Goal: Task Accomplishment & Management: Use online tool/utility

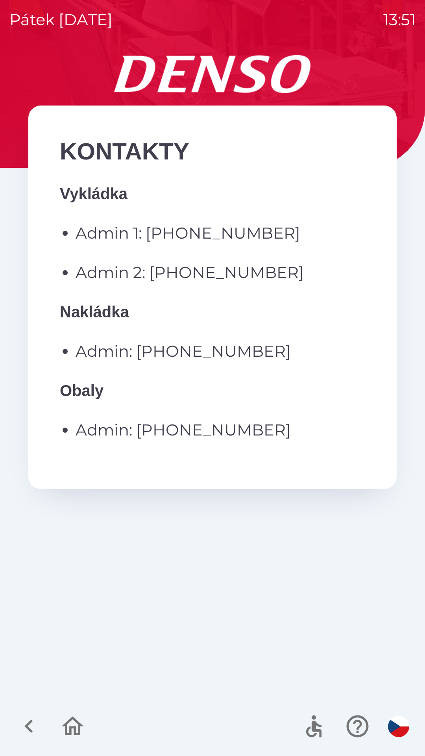
click at [32, 731] on icon "button" at bounding box center [28, 725] width 8 height 13
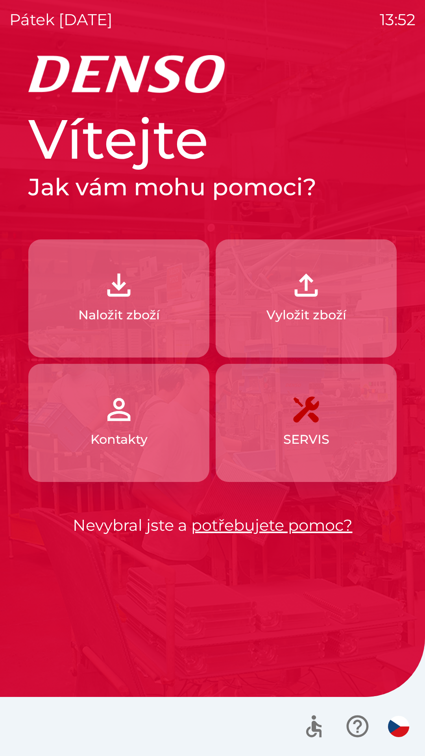
click at [165, 324] on button "Naložit zboží" at bounding box center [118, 298] width 181 height 118
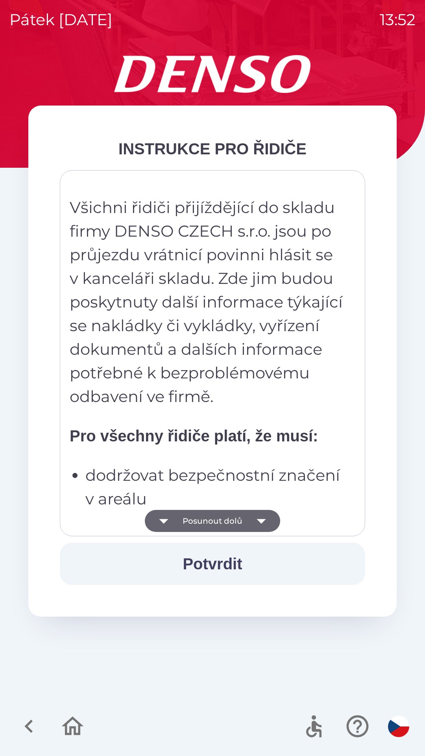
click at [245, 529] on button "Posunout dolů" at bounding box center [212, 521] width 135 height 22
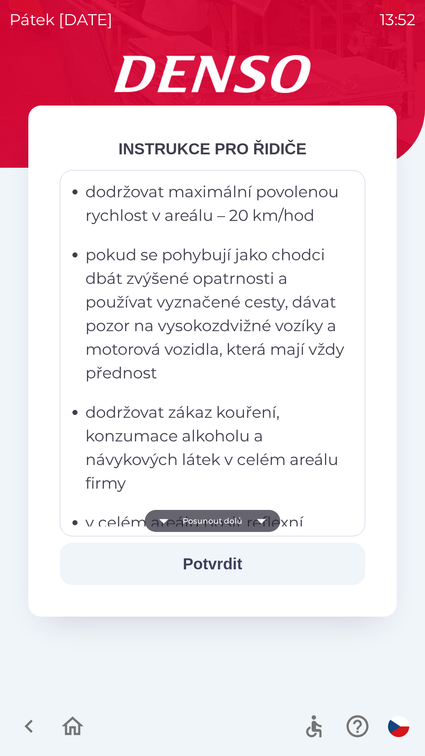
click at [251, 520] on icon "button" at bounding box center [261, 521] width 22 height 22
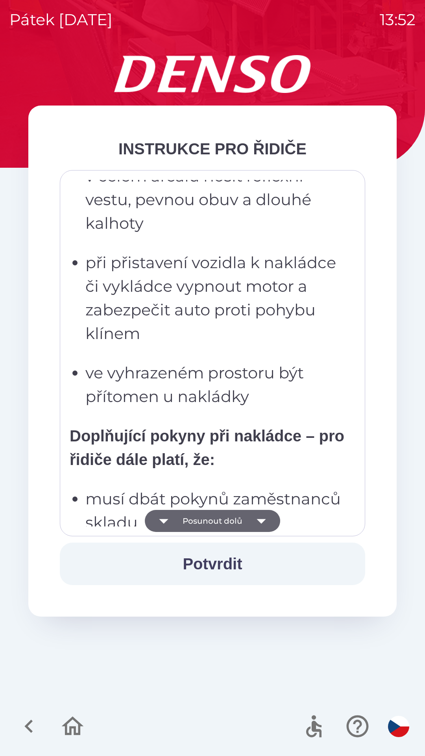
click at [251, 520] on icon "button" at bounding box center [261, 521] width 22 height 22
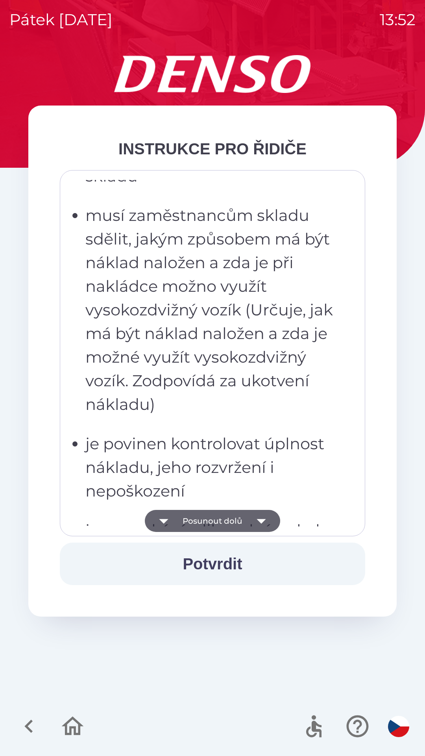
click at [255, 517] on icon "button" at bounding box center [261, 521] width 22 height 22
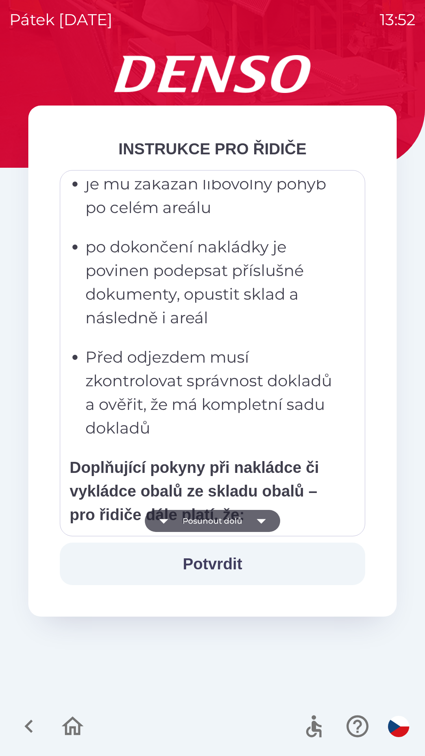
click at [253, 514] on icon "button" at bounding box center [261, 521] width 22 height 22
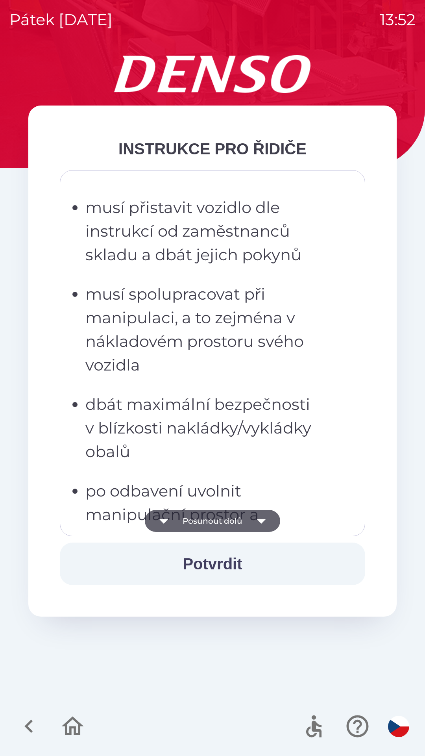
click at [258, 514] on icon "button" at bounding box center [261, 521] width 22 height 22
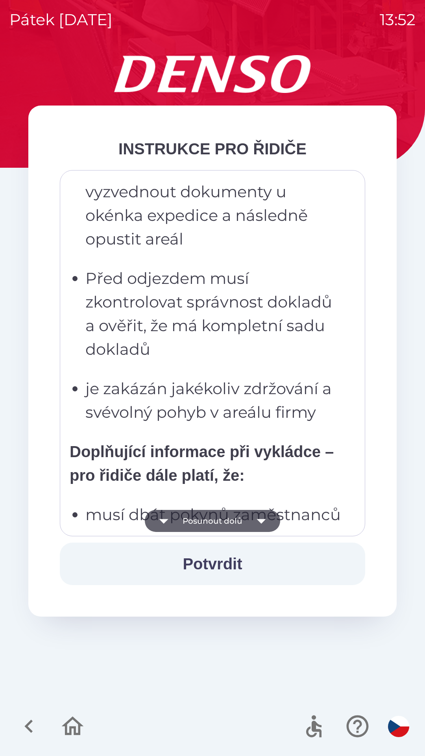
click at [253, 517] on icon "button" at bounding box center [261, 521] width 22 height 22
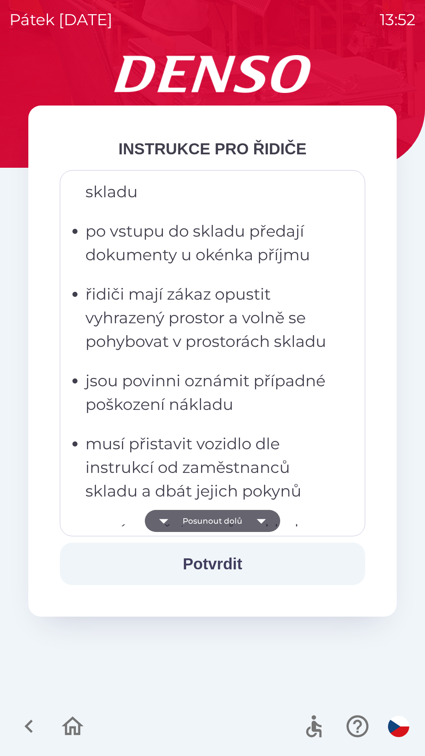
click at [255, 514] on icon "button" at bounding box center [261, 521] width 22 height 22
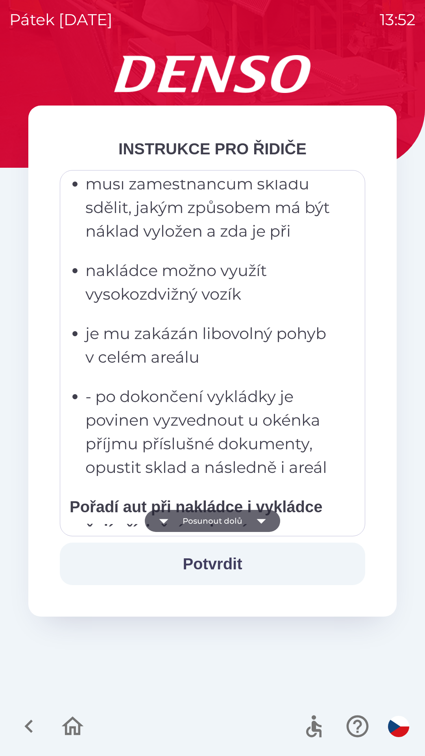
click at [255, 517] on icon "button" at bounding box center [261, 521] width 22 height 22
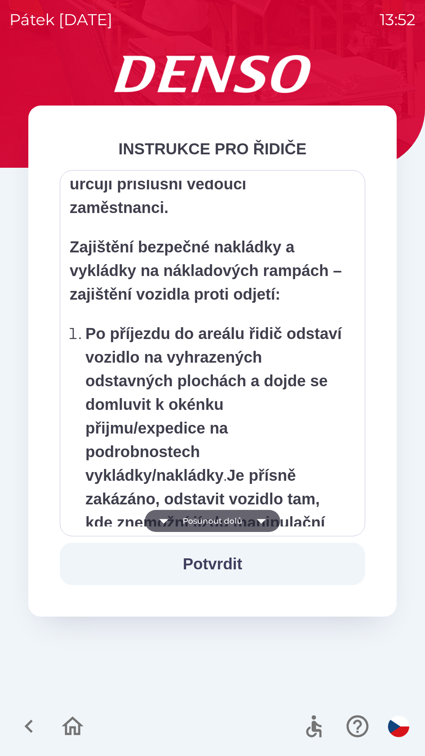
click at [255, 519] on icon "button" at bounding box center [261, 521] width 22 height 22
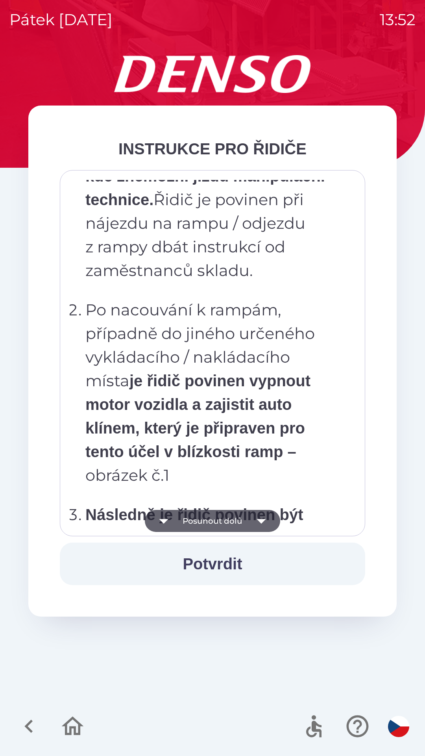
click at [257, 517] on icon "button" at bounding box center [261, 521] width 22 height 22
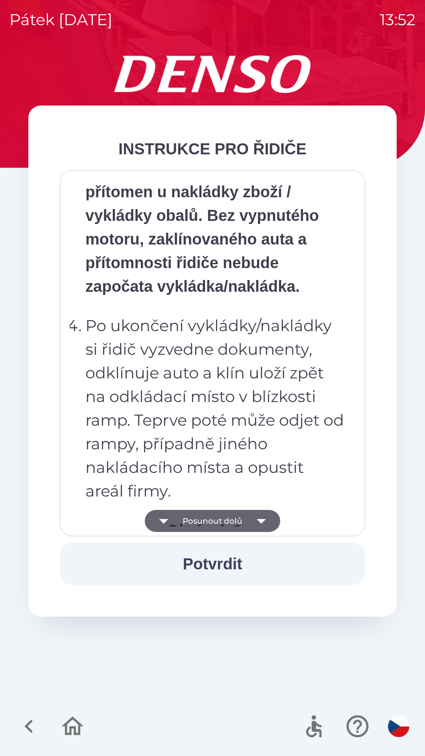
click at [256, 519] on icon "button" at bounding box center [261, 521] width 22 height 22
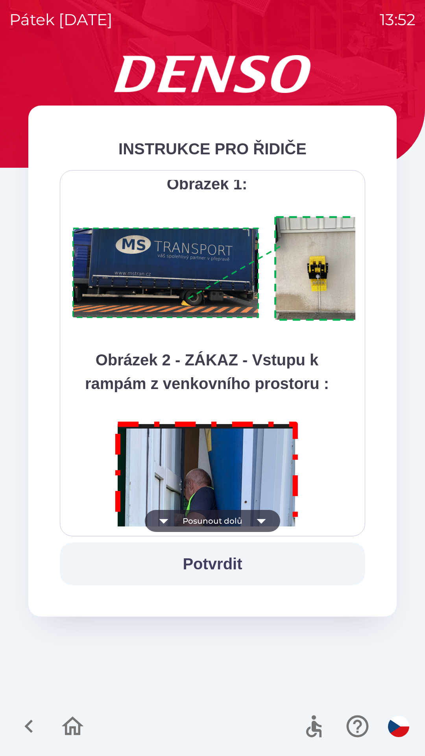
click at [256, 516] on icon "button" at bounding box center [261, 521] width 22 height 22
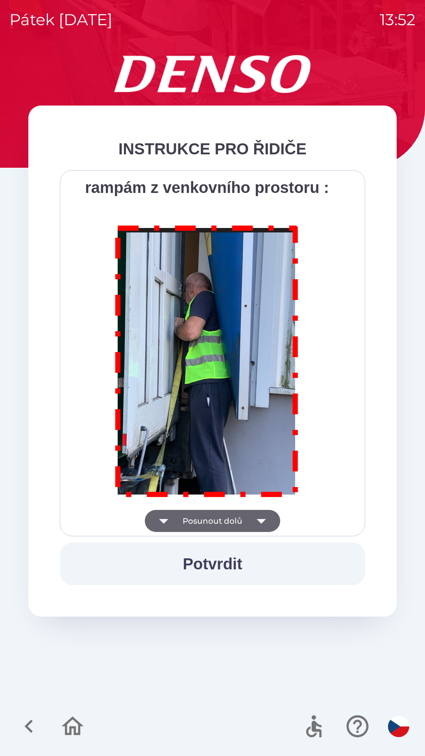
click at [255, 516] on div "Všichni řidiči přijíždějící do skladu firmy DENSO CZECH s.r.o. jsou po průjezdu…" at bounding box center [213, 353] width 286 height 346
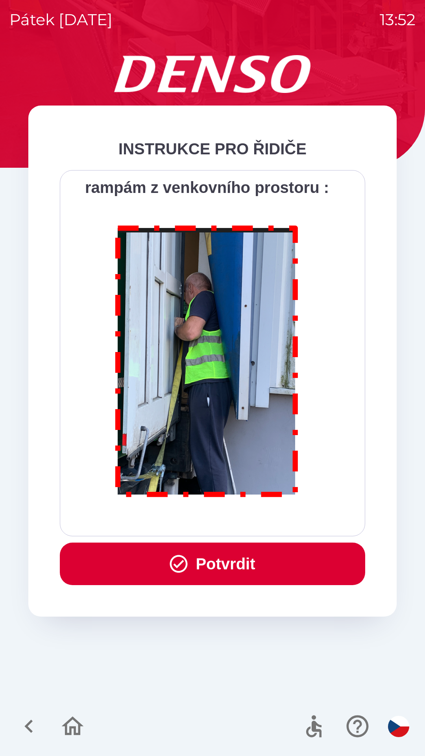
click at [257, 562] on button "Potvrdit" at bounding box center [212, 563] width 305 height 43
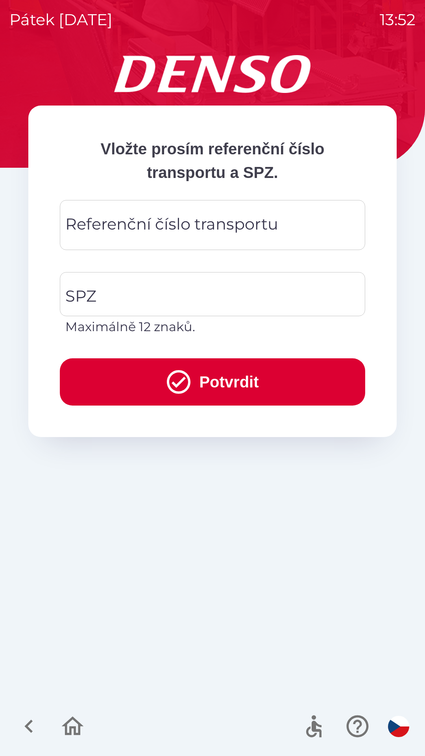
click at [278, 222] on input "Referenční číslo transportu" at bounding box center [212, 224] width 286 height 31
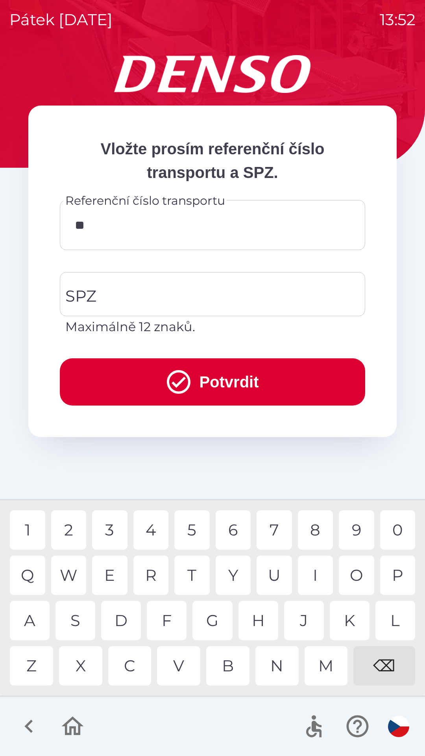
click at [150, 525] on div "4" at bounding box center [150, 529] width 35 height 39
click at [193, 536] on div "5" at bounding box center [191, 529] width 35 height 39
click at [152, 532] on div "4" at bounding box center [150, 529] width 35 height 39
click at [233, 532] on div "6" at bounding box center [233, 529] width 35 height 39
type input "********"
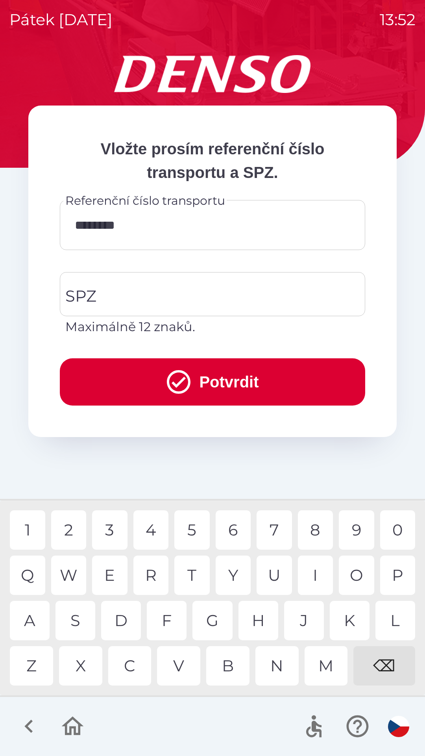
click at [386, 526] on div "0" at bounding box center [397, 529] width 35 height 39
click at [234, 294] on input "SPZ" at bounding box center [206, 293] width 286 height 37
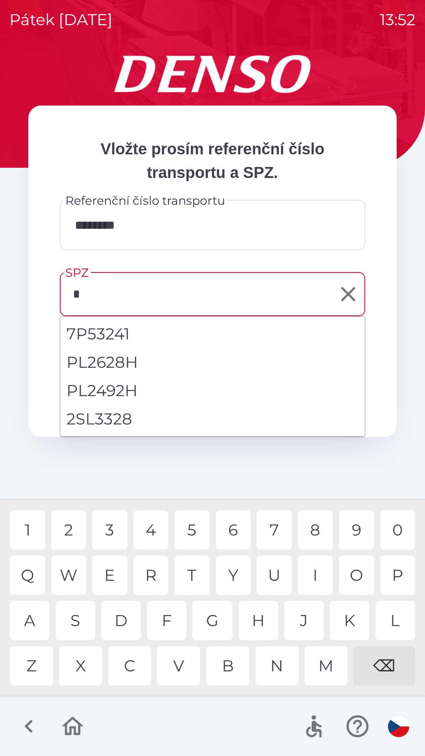
click at [73, 534] on div "2" at bounding box center [68, 529] width 35 height 39
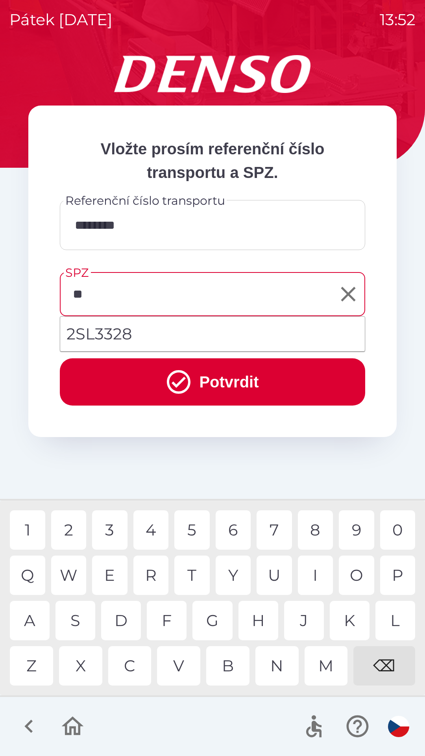
click at [79, 625] on div "S" at bounding box center [75, 620] width 40 height 39
click at [181, 330] on li "2SL3328" at bounding box center [212, 334] width 305 height 28
type input "*******"
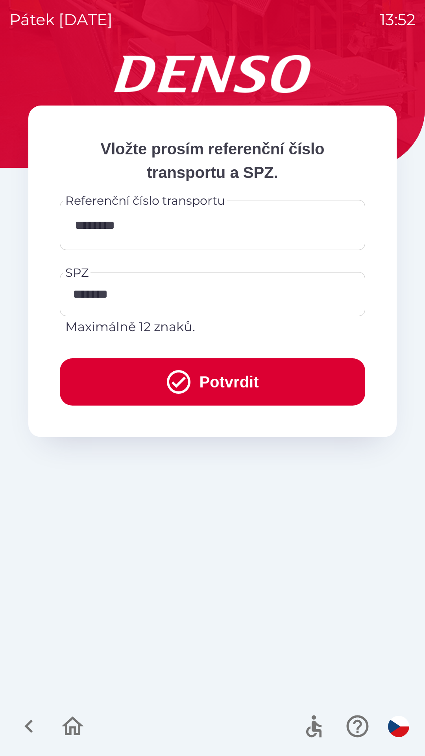
click at [241, 379] on button "Potvrdit" at bounding box center [212, 381] width 305 height 47
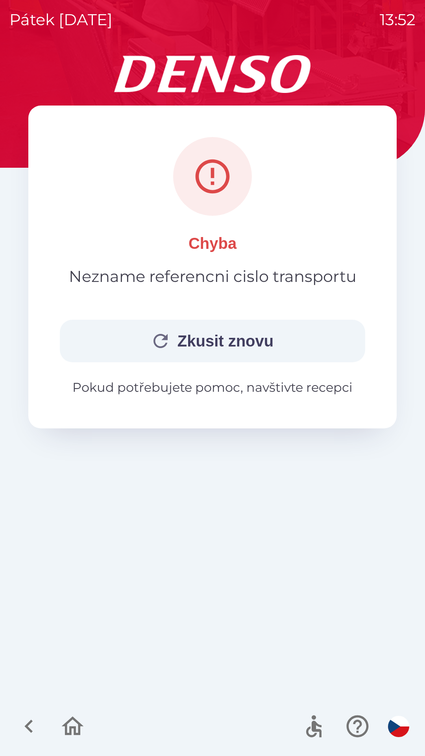
click at [244, 333] on button "Zkusit znovu" at bounding box center [212, 341] width 305 height 43
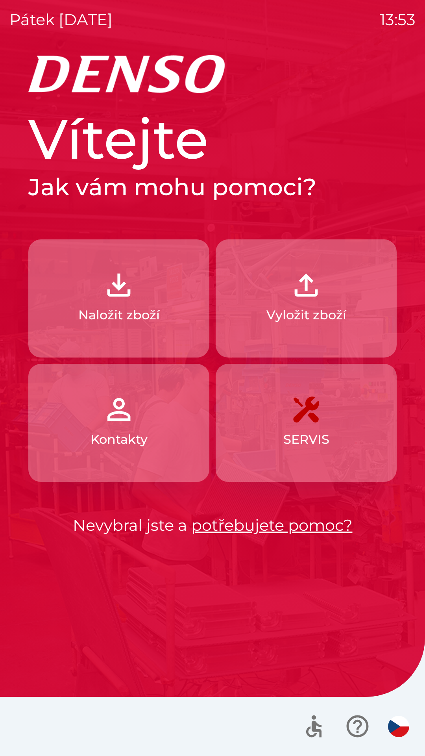
click at [159, 315] on p "Naložit zboží" at bounding box center [118, 314] width 81 height 19
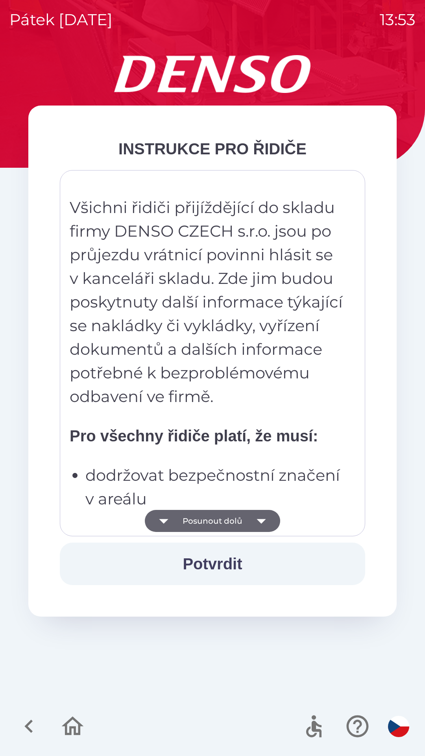
click at [235, 523] on button "Posunout dolů" at bounding box center [212, 521] width 135 height 22
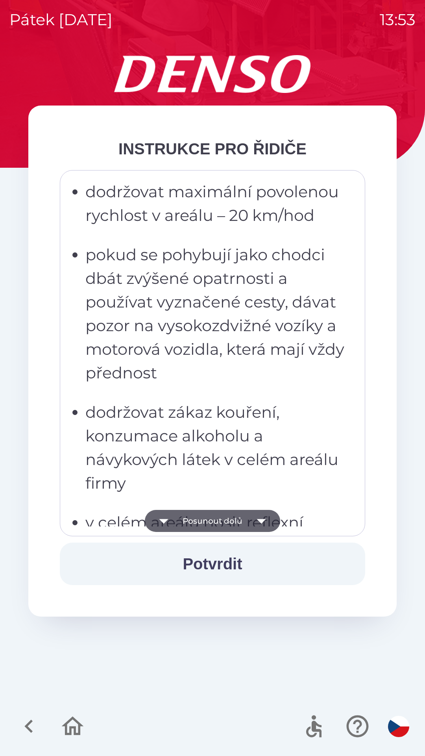
click at [239, 521] on button "Posunout dolů" at bounding box center [212, 521] width 135 height 22
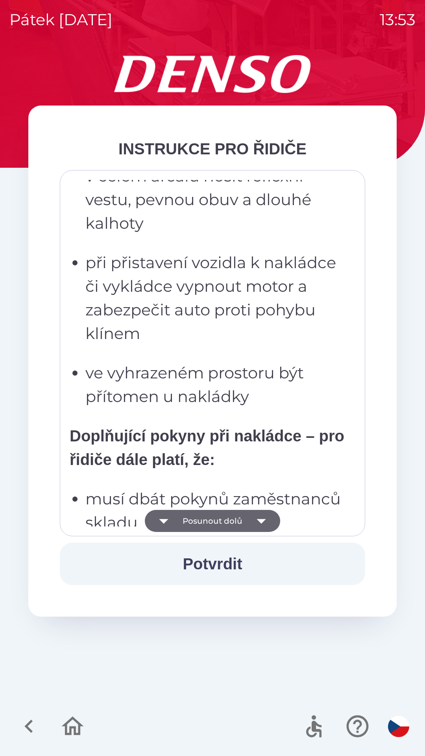
click at [244, 515] on button "Posunout dolů" at bounding box center [212, 521] width 135 height 22
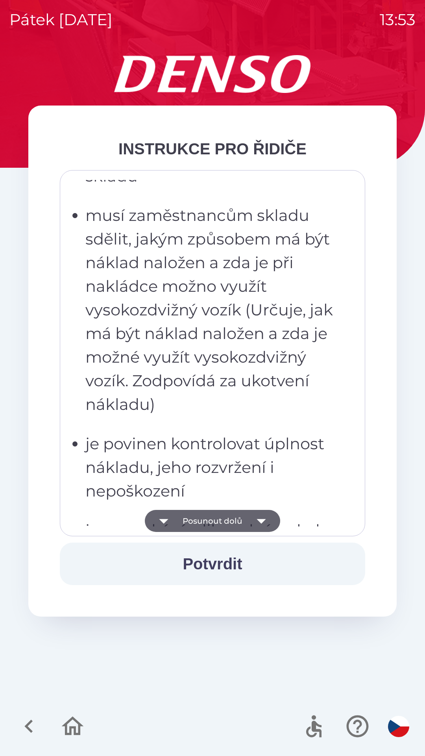
click at [243, 512] on button "Posunout dolů" at bounding box center [212, 521] width 135 height 22
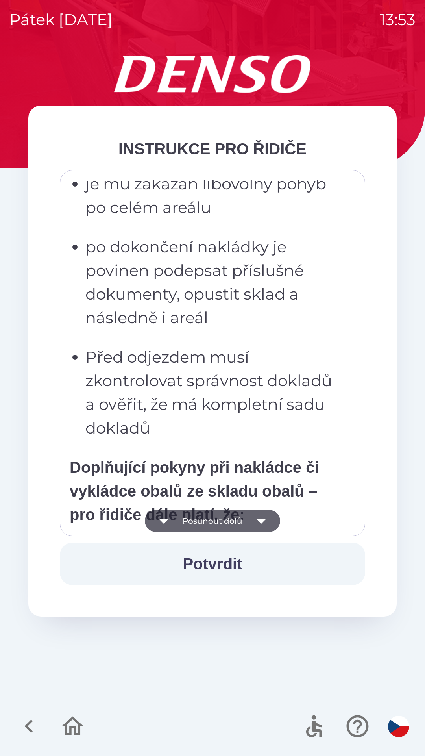
click at [238, 511] on button "Posunout dolů" at bounding box center [212, 521] width 135 height 22
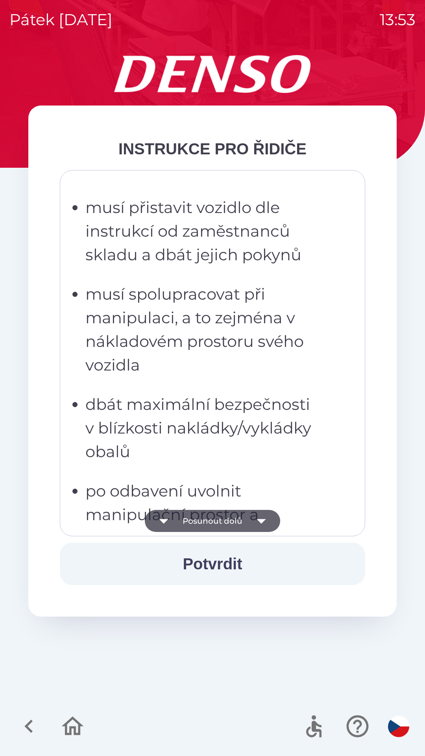
click at [239, 511] on button "Posunout dolů" at bounding box center [212, 521] width 135 height 22
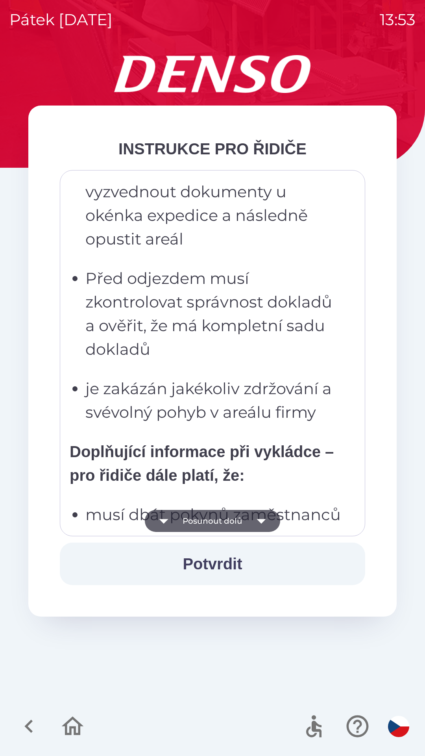
click at [240, 512] on button "Posunout dolů" at bounding box center [212, 521] width 135 height 22
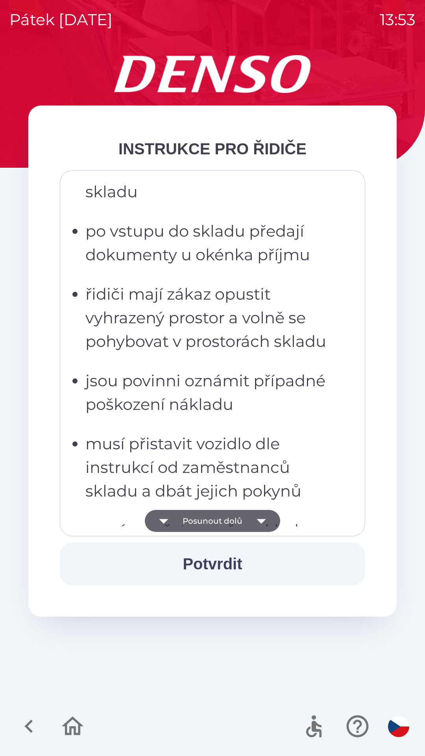
click at [238, 514] on button "Posunout dolů" at bounding box center [212, 521] width 135 height 22
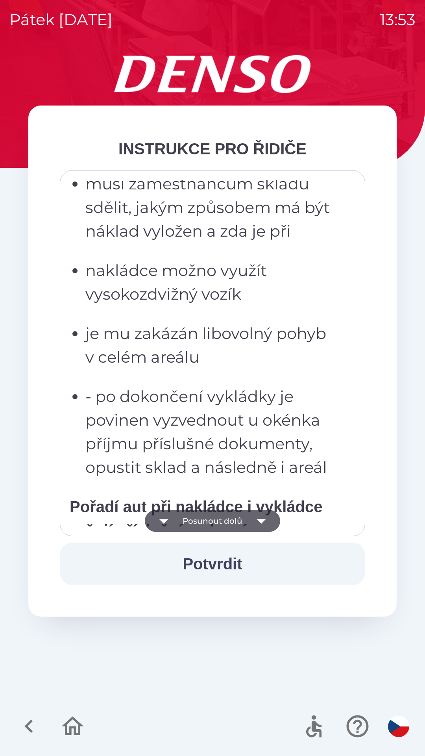
click at [238, 515] on button "Posunout dolů" at bounding box center [212, 521] width 135 height 22
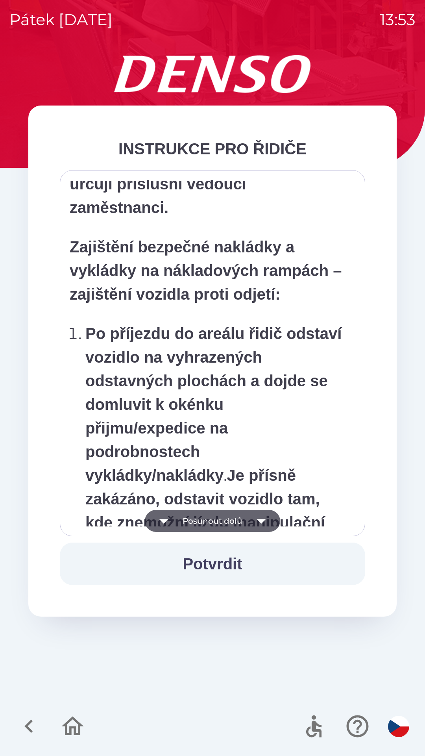
click at [238, 518] on button "Posunout dolů" at bounding box center [212, 521] width 135 height 22
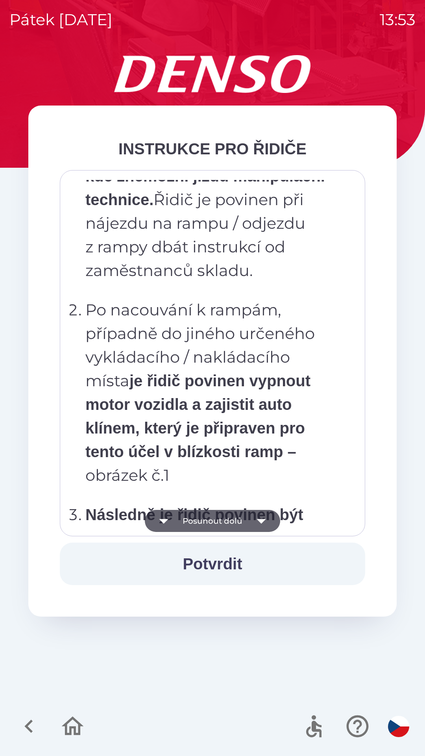
click at [237, 520] on button "Posunout dolů" at bounding box center [212, 521] width 135 height 22
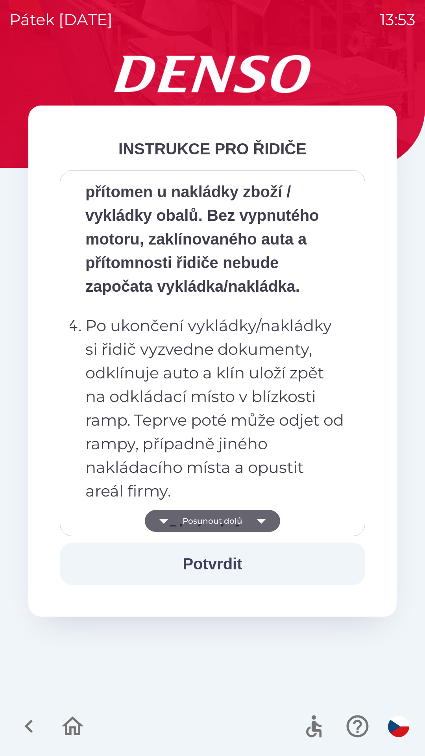
click at [239, 521] on button "Posunout dolů" at bounding box center [212, 521] width 135 height 22
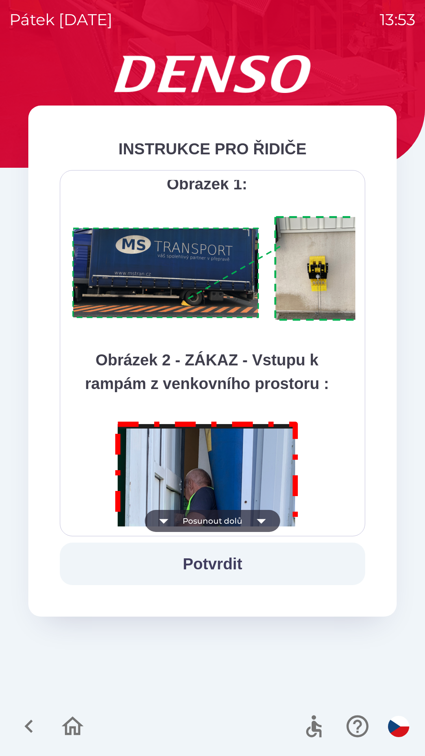
click at [238, 522] on button "Posunout dolů" at bounding box center [212, 521] width 135 height 22
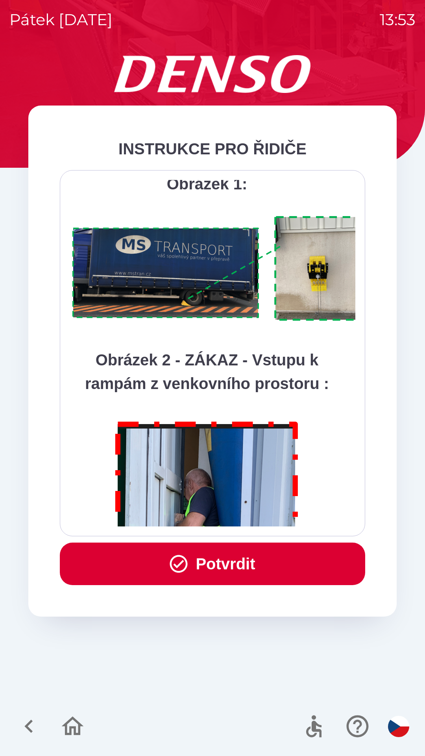
scroll to position [4422, 0]
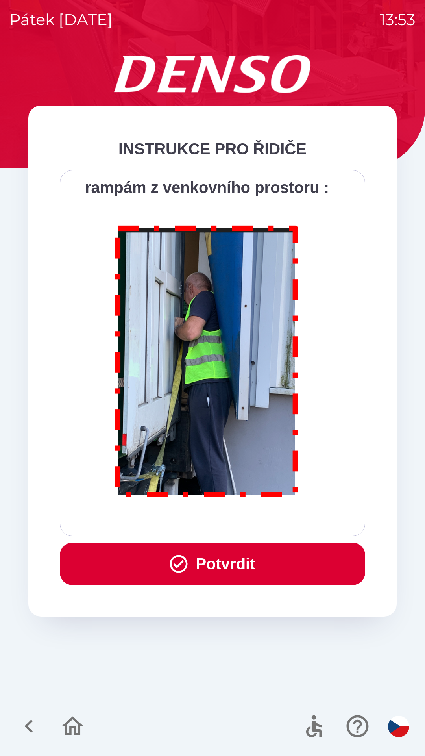
click at [238, 521] on div "Všichni řidiči přijíždějící do skladu firmy DENSO CZECH s.r.o. jsou po průjezdu…" at bounding box center [213, 353] width 286 height 346
click at [236, 561] on button "Potvrdit" at bounding box center [212, 563] width 305 height 43
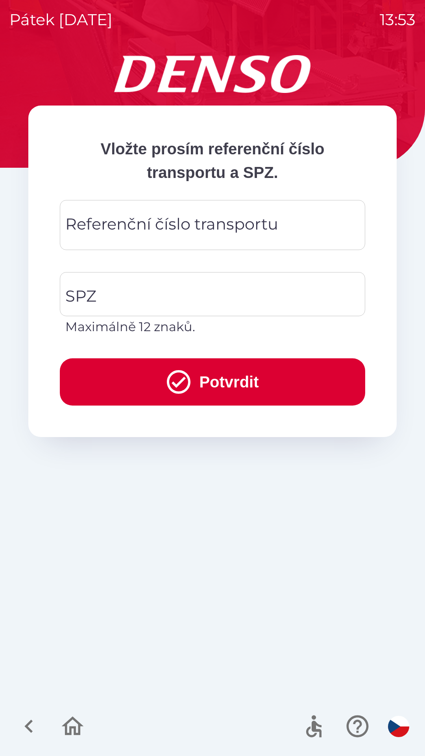
click at [212, 227] on div "Referenční číslo transportu Referenční číslo transportu" at bounding box center [212, 225] width 305 height 50
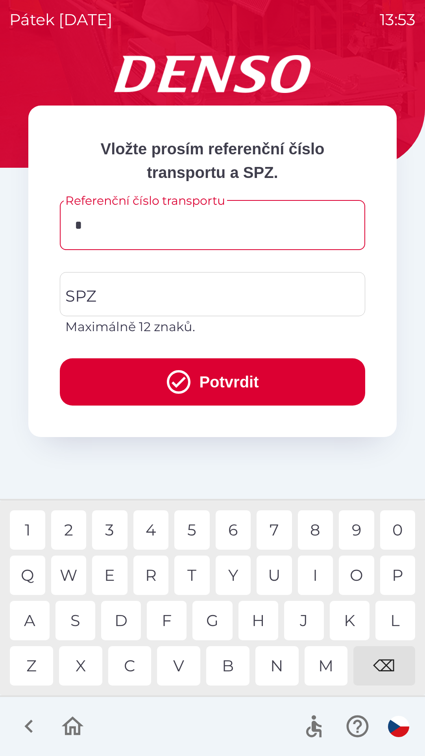
click at [150, 535] on div "4" at bounding box center [150, 529] width 35 height 39
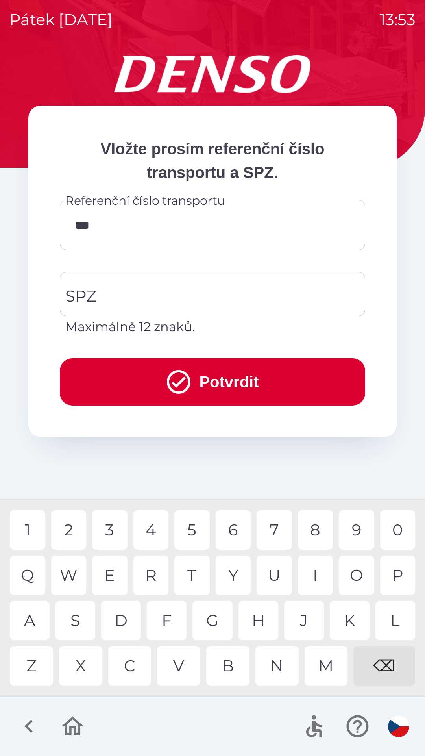
click at [148, 528] on div "4" at bounding box center [150, 529] width 35 height 39
click at [109, 530] on div "3" at bounding box center [109, 529] width 35 height 39
type input "*******"
click at [395, 526] on div "0" at bounding box center [397, 529] width 35 height 39
click at [215, 288] on input "SPZ" at bounding box center [206, 293] width 286 height 37
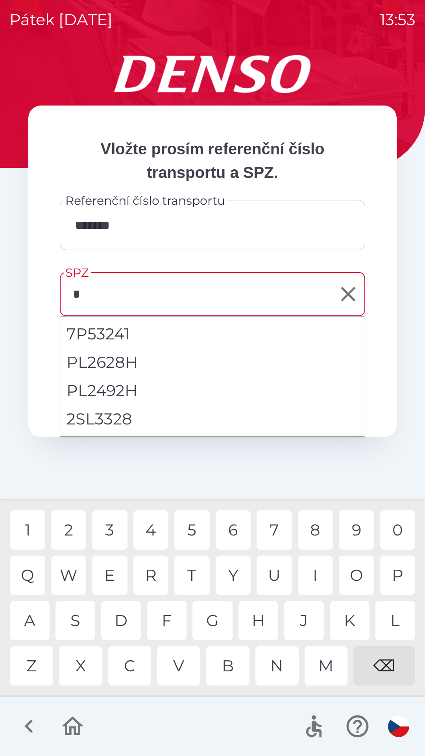
click at [123, 417] on li "2SL3328" at bounding box center [212, 419] width 305 height 28
type input "*******"
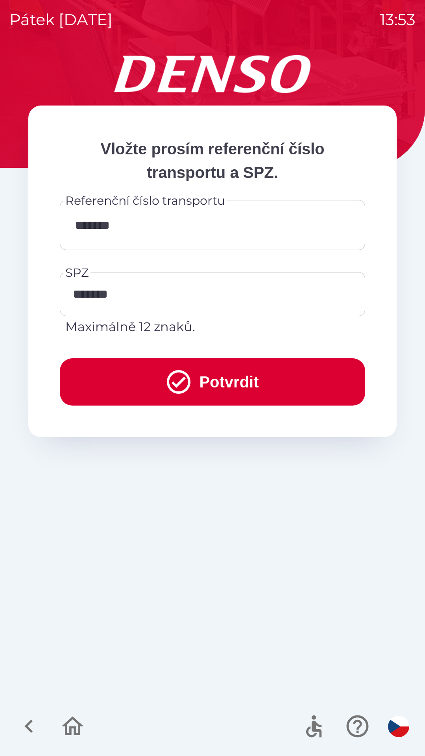
click at [193, 378] on button "Potvrdit" at bounding box center [212, 381] width 305 height 47
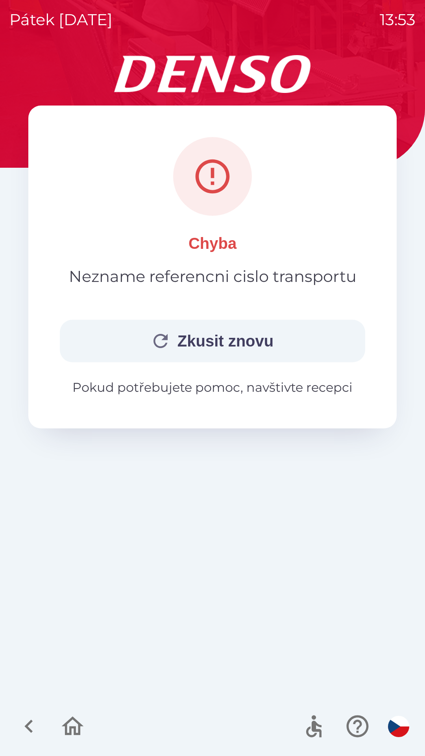
click at [197, 340] on button "Zkusit znovu" at bounding box center [212, 341] width 305 height 43
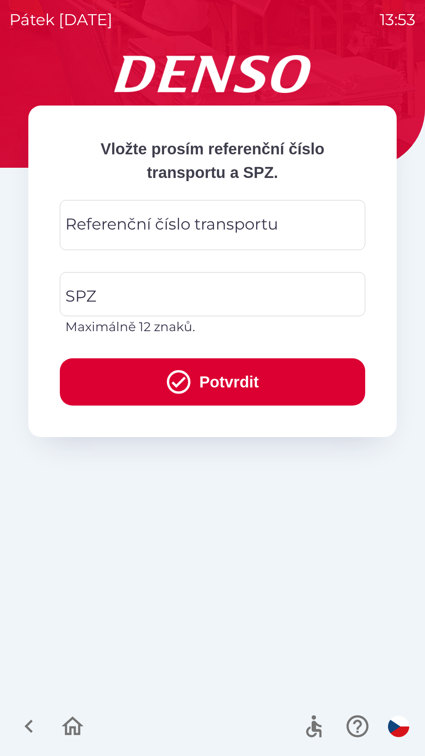
click at [265, 226] on div "Referenční číslo transportu Referenční číslo transportu" at bounding box center [212, 225] width 305 height 50
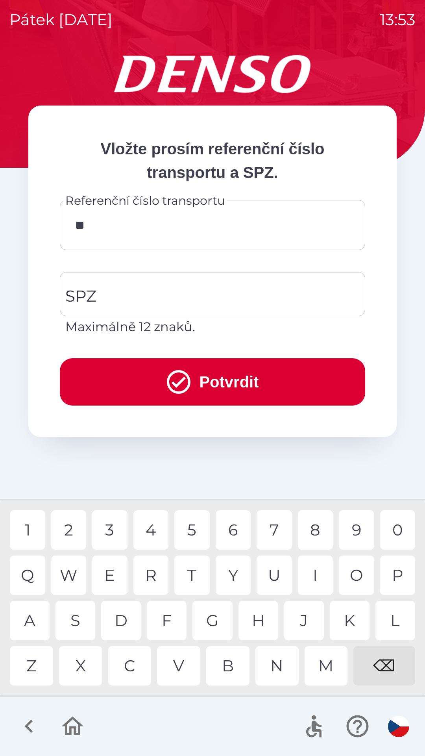
type input "*"
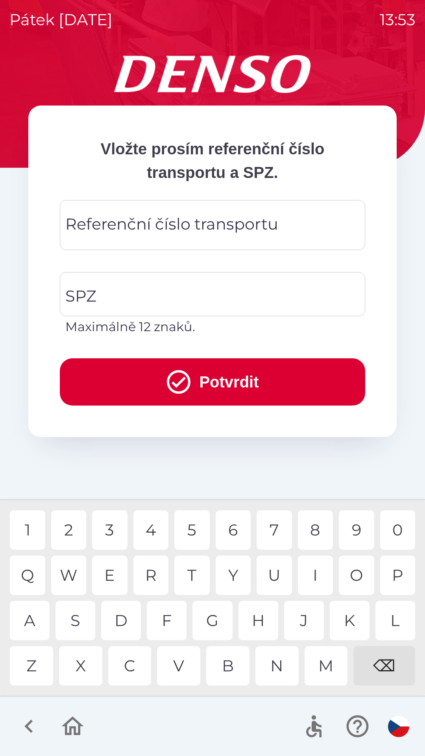
click at [383, 669] on div "⌫" at bounding box center [384, 665] width 62 height 39
click at [386, 669] on div "⌫" at bounding box center [384, 665] width 62 height 39
click at [257, 232] on div "Referenční číslo transportu Referenční číslo transportu" at bounding box center [212, 225] width 305 height 50
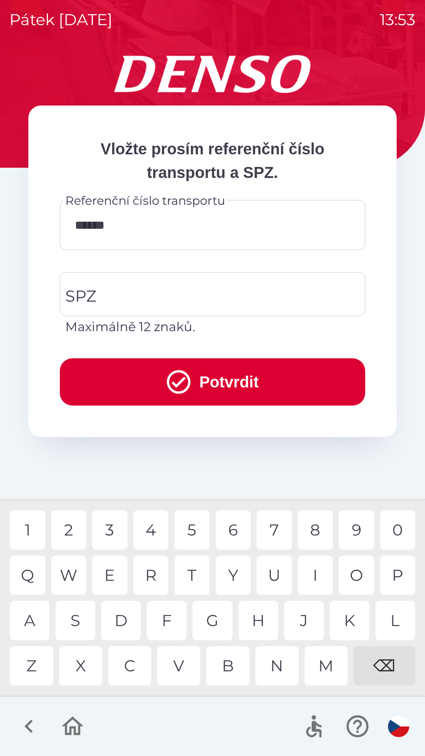
click at [398, 524] on div "0" at bounding box center [397, 529] width 35 height 39
type input "********"
click at [397, 535] on div "0" at bounding box center [397, 529] width 35 height 39
click at [214, 285] on input "SPZ" at bounding box center [206, 293] width 286 height 37
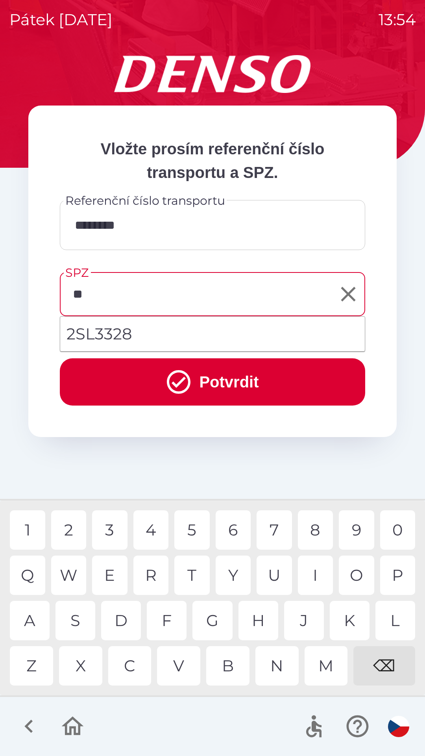
click at [76, 614] on div "S" at bounding box center [75, 620] width 40 height 39
click at [150, 335] on li "2SL3328" at bounding box center [212, 334] width 305 height 28
type input "*******"
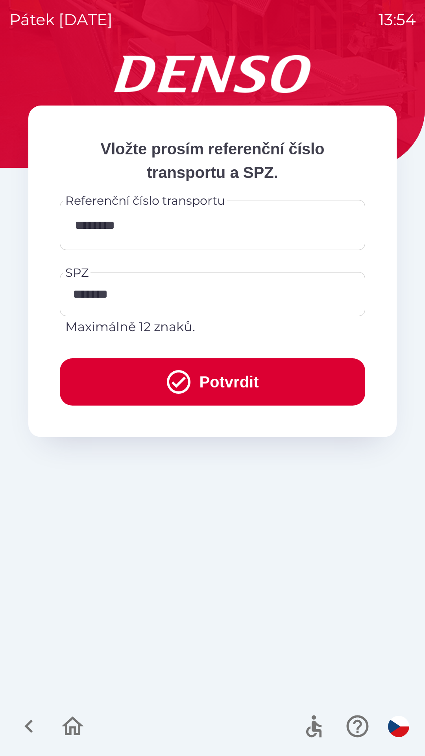
click at [201, 382] on button "Potvrdit" at bounding box center [212, 381] width 305 height 47
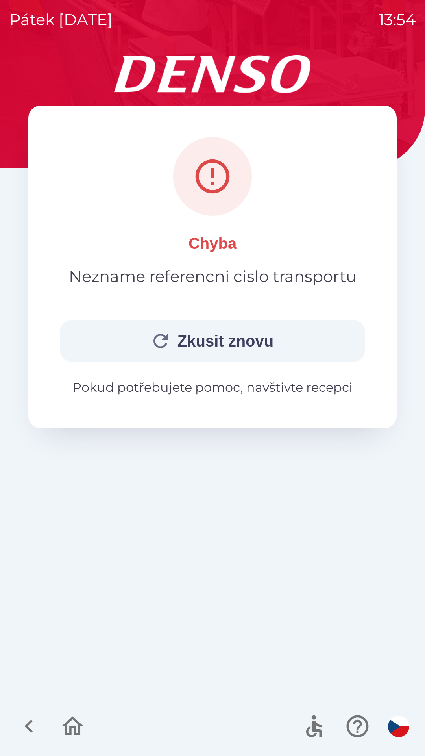
click at [255, 340] on button "Zkusit znovu" at bounding box center [212, 341] width 305 height 43
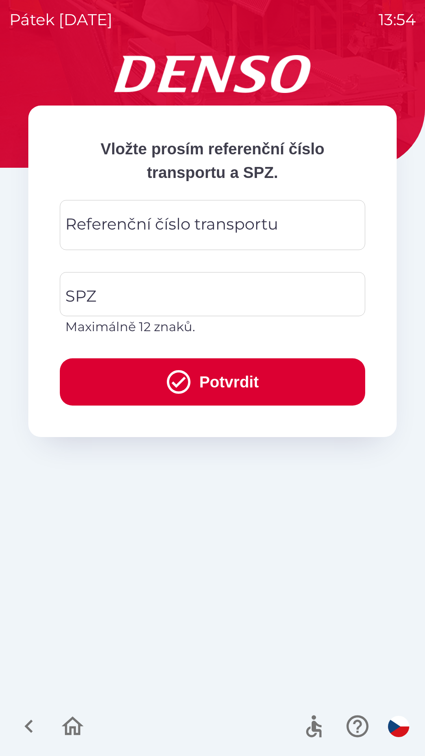
click at [248, 216] on div "Referenční číslo transportu Referenční číslo transportu" at bounding box center [212, 225] width 305 height 50
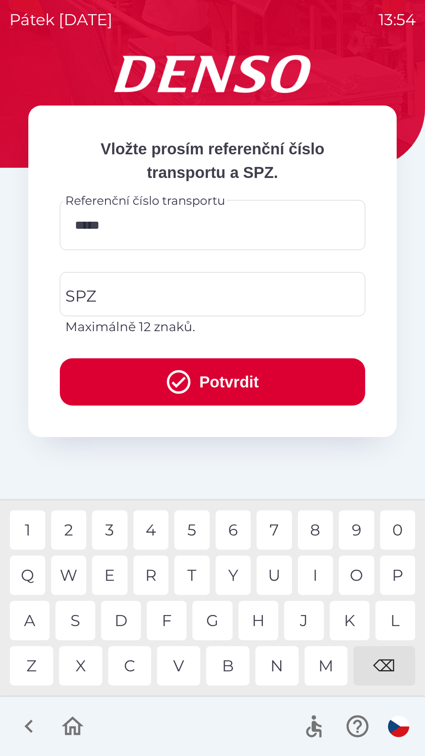
type input "******"
click at [74, 533] on div "2" at bounding box center [68, 529] width 35 height 39
click at [188, 292] on input "SPZ" at bounding box center [206, 293] width 286 height 37
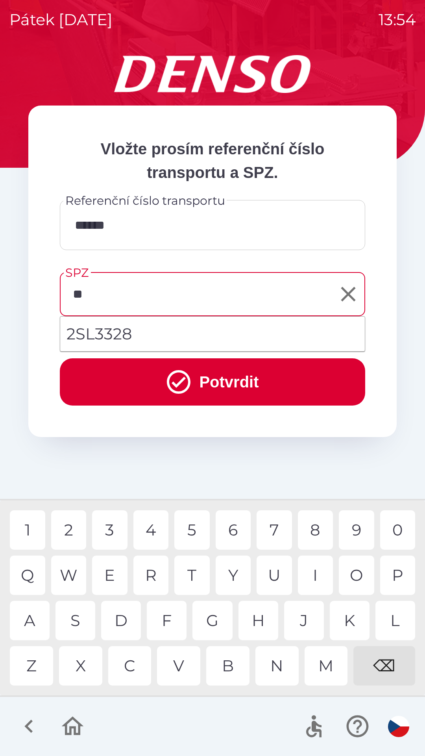
click at [80, 625] on div "S" at bounding box center [75, 620] width 40 height 39
click at [150, 329] on li "2SL3328" at bounding box center [212, 334] width 305 height 28
type input "*******"
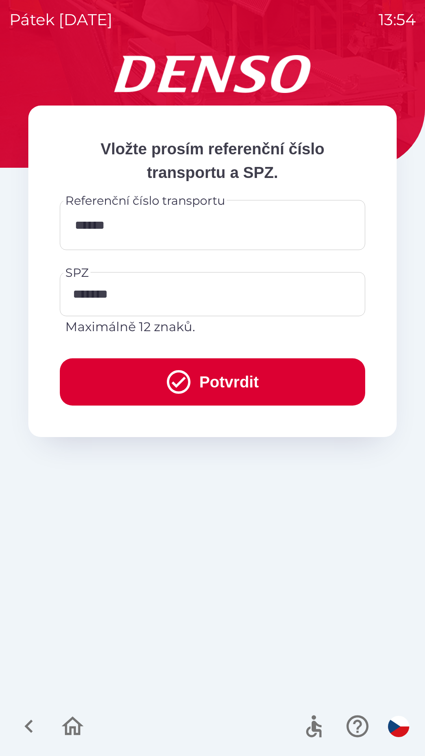
click at [190, 382] on icon "submit" at bounding box center [178, 382] width 28 height 28
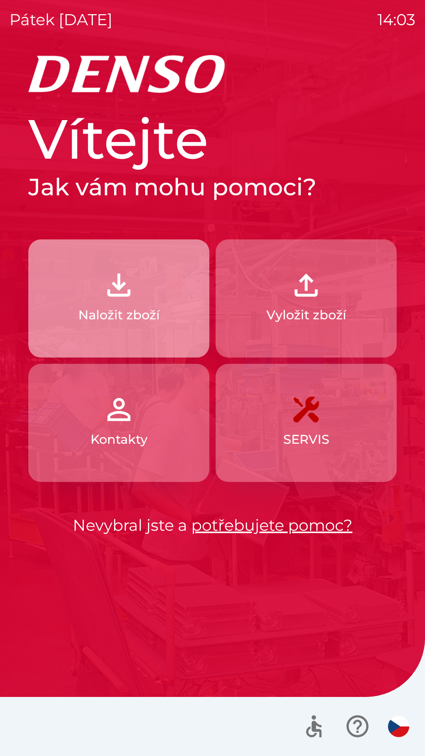
click at [102, 316] on p "Naložit zboží" at bounding box center [118, 314] width 81 height 19
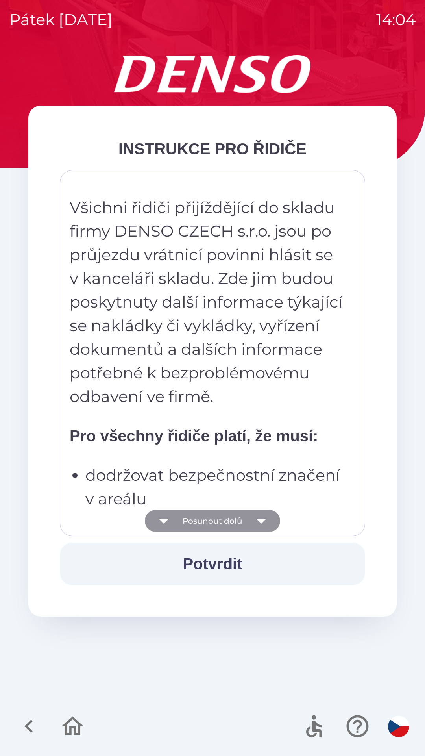
click at [232, 518] on button "Posunout dolů" at bounding box center [212, 521] width 135 height 22
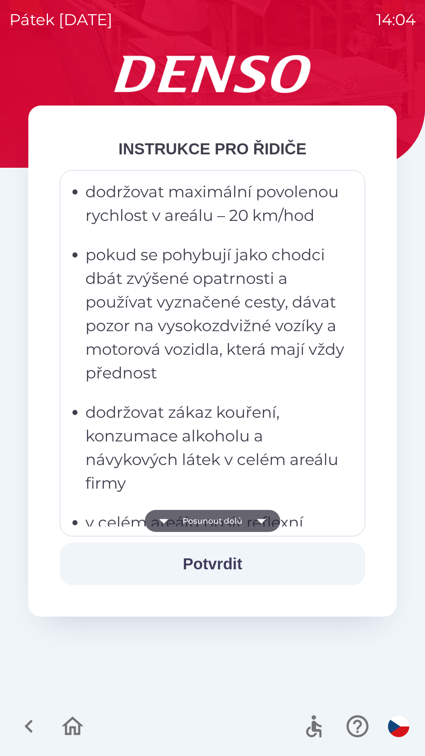
click at [237, 519] on button "Posunout dolů" at bounding box center [212, 521] width 135 height 22
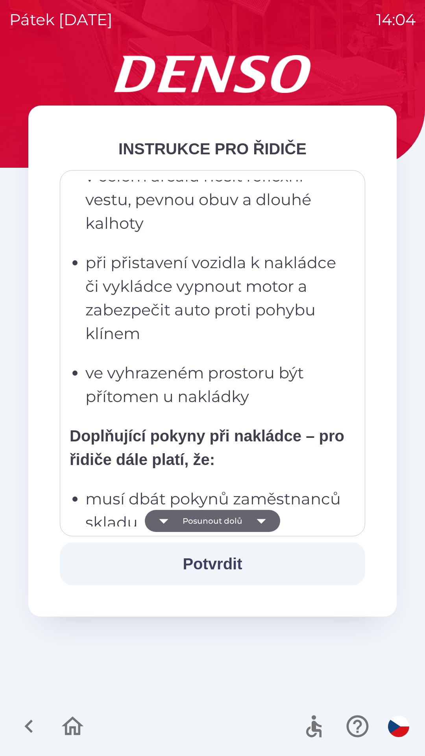
click at [237, 522] on button "Posunout dolů" at bounding box center [212, 521] width 135 height 22
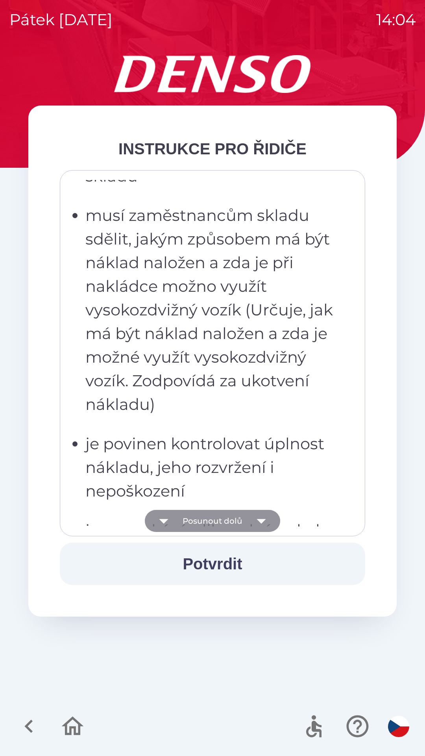
click at [235, 519] on button "Posunout dolů" at bounding box center [212, 521] width 135 height 22
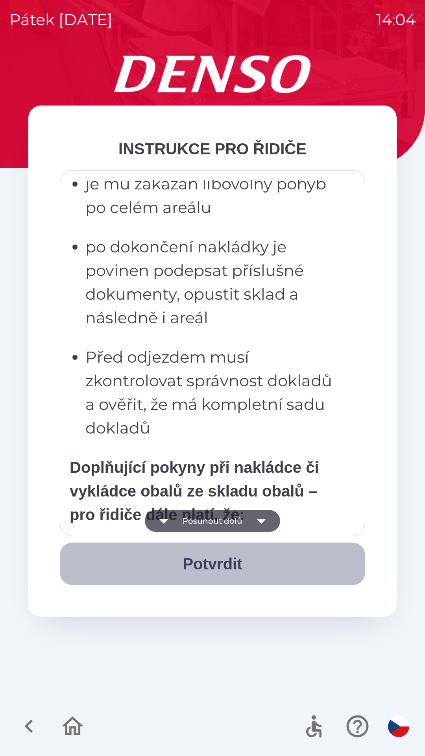
click at [211, 569] on button "Potvrdit" at bounding box center [212, 563] width 305 height 43
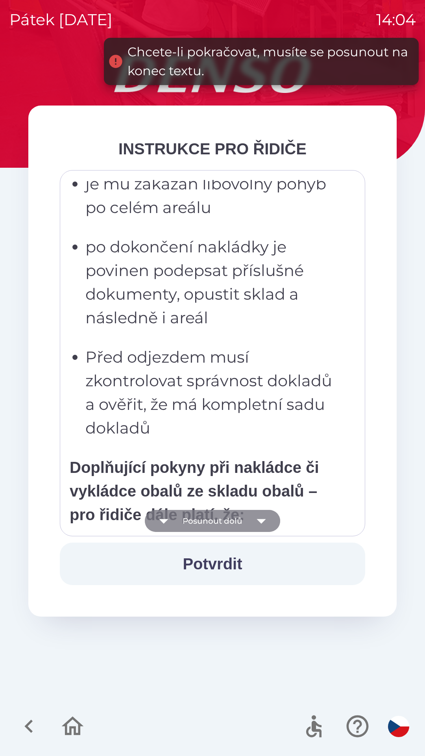
click at [217, 522] on button "Posunout dolů" at bounding box center [212, 521] width 135 height 22
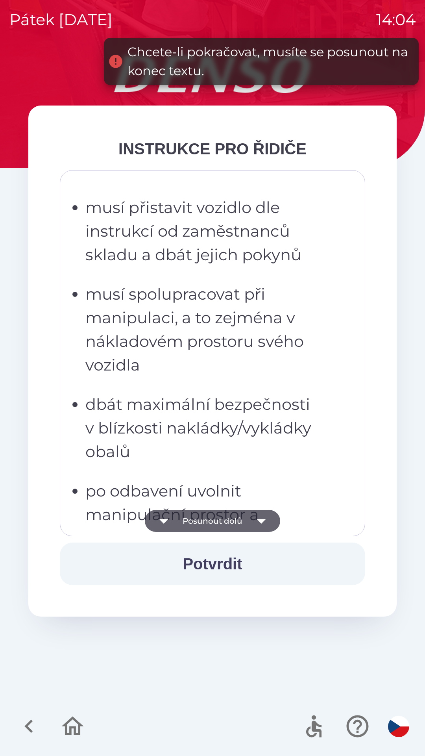
click at [220, 525] on button "Posunout dolů" at bounding box center [212, 521] width 135 height 22
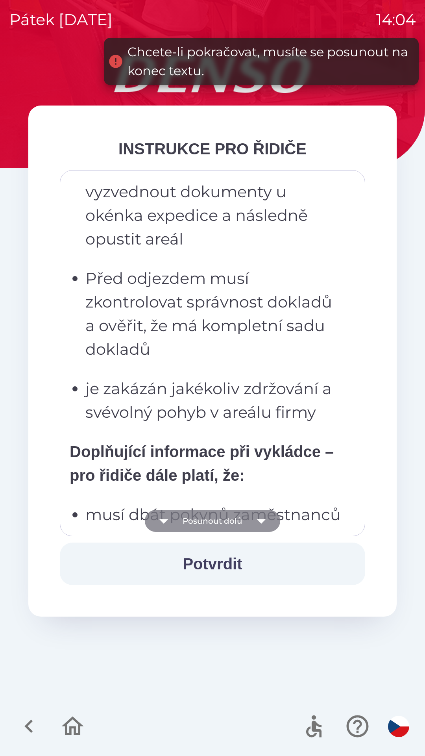
click at [220, 523] on button "Posunout dolů" at bounding box center [212, 521] width 135 height 22
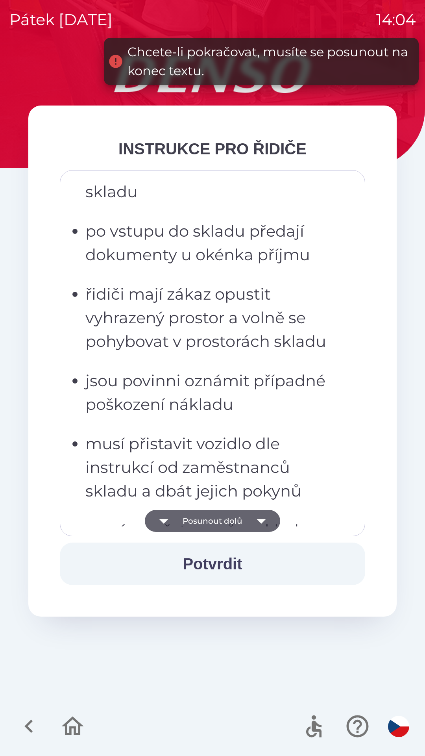
click at [213, 525] on button "Posunout dolů" at bounding box center [212, 521] width 135 height 22
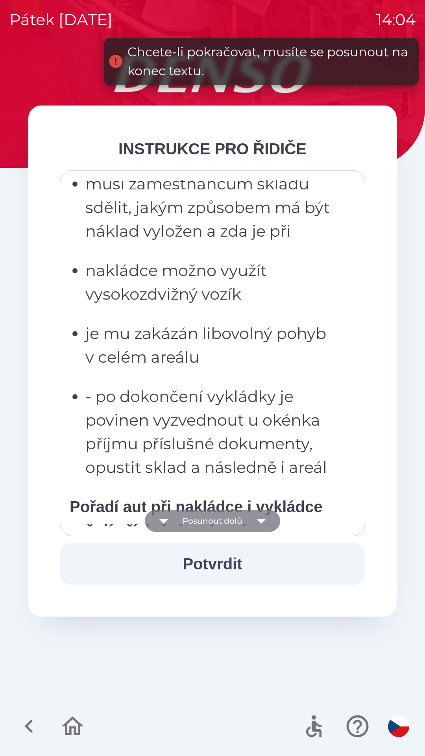
click at [217, 520] on button "Posunout dolů" at bounding box center [212, 521] width 135 height 22
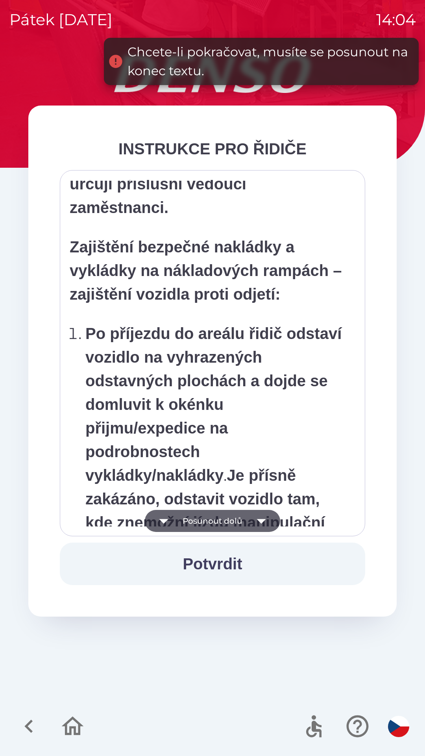
click at [222, 525] on button "Posunout dolů" at bounding box center [212, 521] width 135 height 22
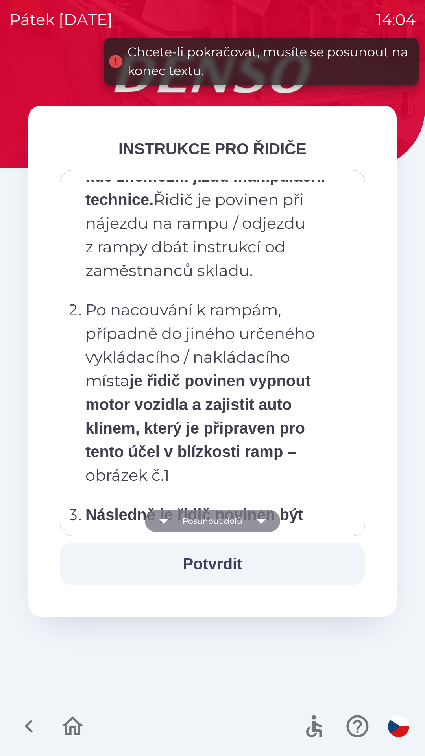
click at [222, 521] on button "Posunout dolů" at bounding box center [212, 521] width 135 height 22
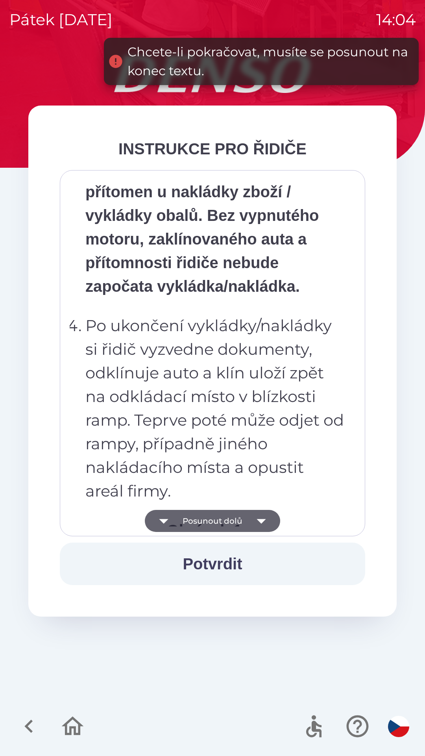
click at [225, 514] on button "Posunout dolů" at bounding box center [212, 521] width 135 height 22
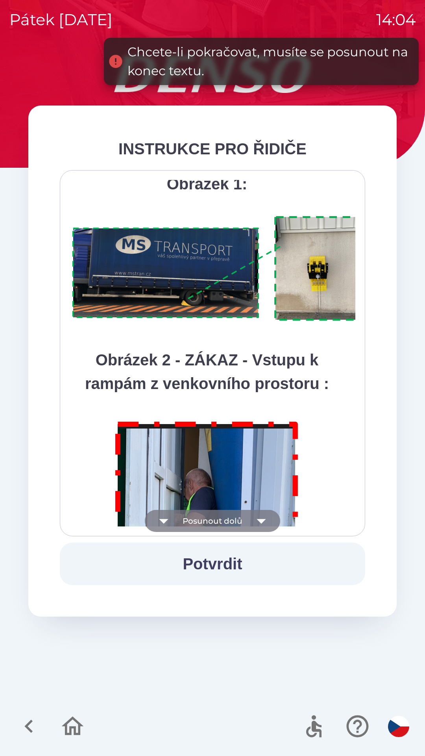
click at [225, 515] on button "Posunout dolů" at bounding box center [212, 521] width 135 height 22
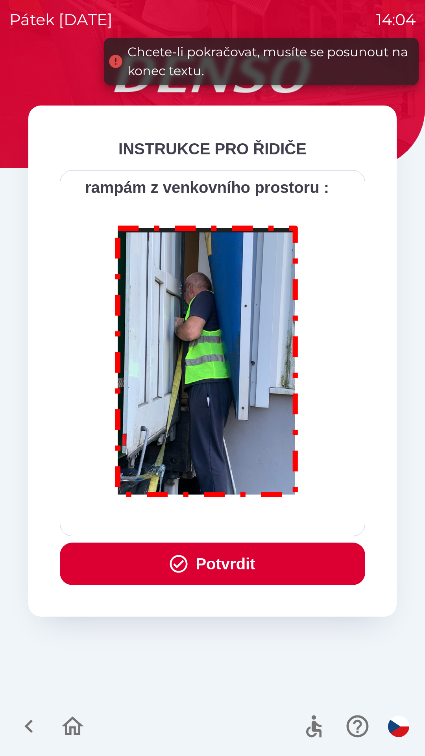
click at [229, 521] on div "Všichni řidiči přijíždějící do skladu firmy DENSO CZECH s.r.o. jsou po průjezdu…" at bounding box center [213, 353] width 286 height 346
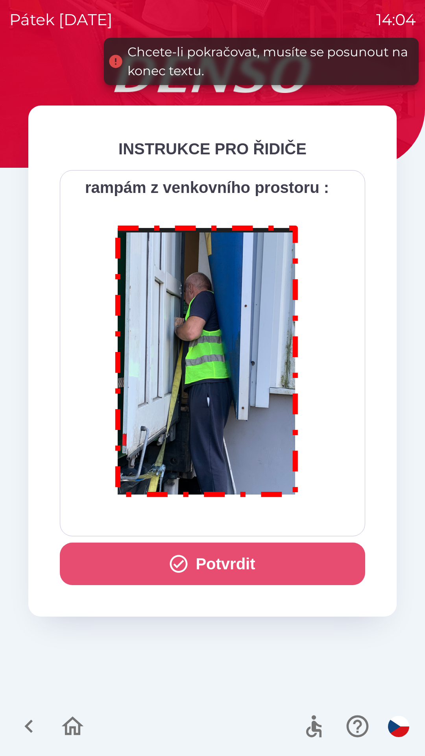
click at [225, 563] on button "Potvrdit" at bounding box center [212, 563] width 305 height 43
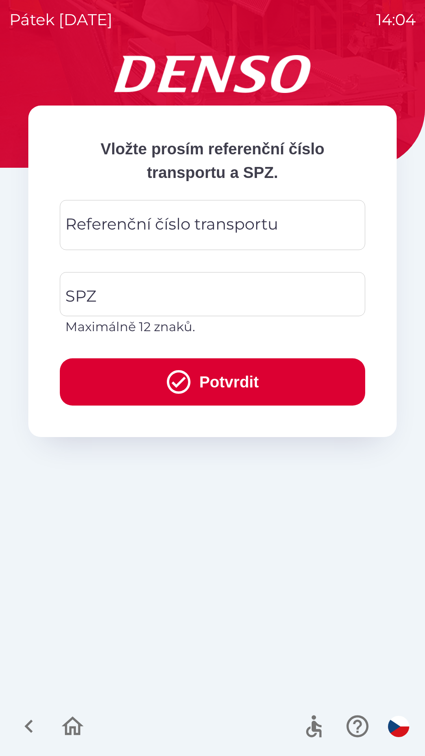
click at [190, 221] on div "Referenční číslo transportu Referenční číslo transportu" at bounding box center [212, 225] width 305 height 50
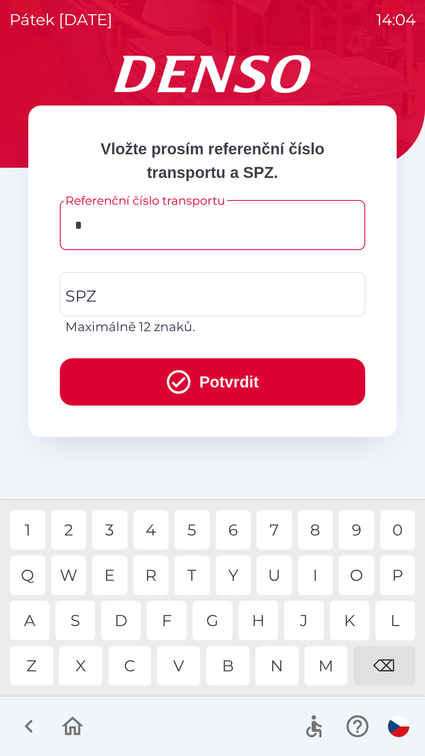
click at [116, 526] on div "3" at bounding box center [109, 529] width 35 height 39
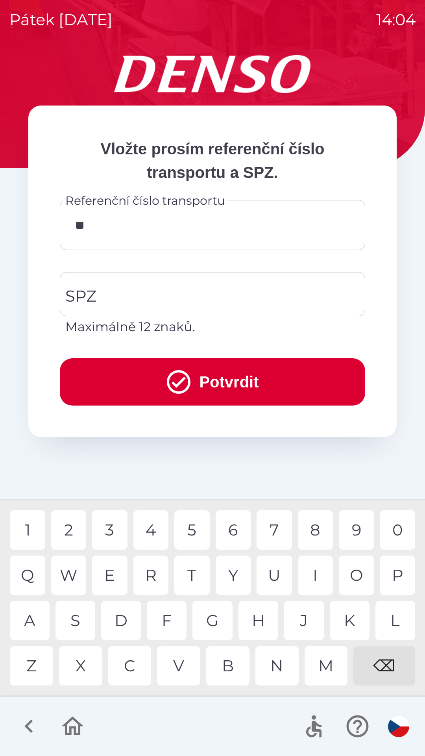
click at [154, 533] on div "4" at bounding box center [150, 529] width 35 height 39
click at [237, 526] on div "6" at bounding box center [233, 529] width 35 height 39
click at [238, 531] on div "6" at bounding box center [233, 529] width 35 height 39
type input "******"
click at [200, 286] on input "SPZ" at bounding box center [206, 293] width 286 height 37
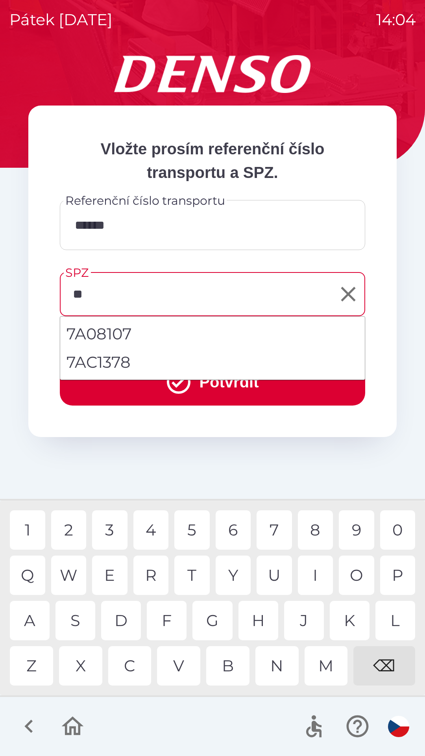
click at [36, 620] on div "A" at bounding box center [30, 620] width 40 height 39
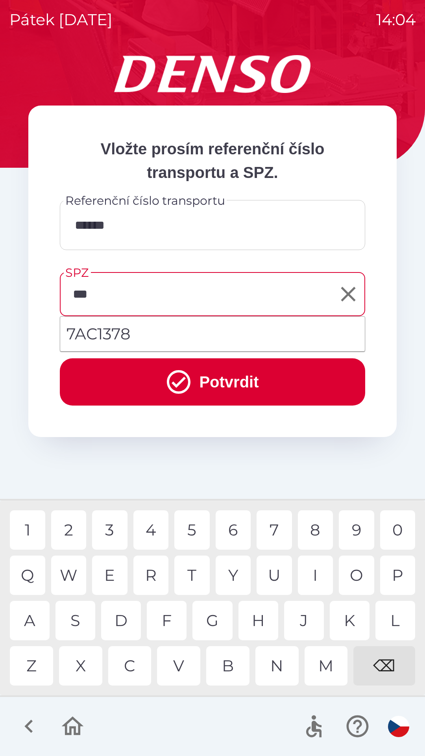
click at [133, 659] on div "C" at bounding box center [129, 665] width 43 height 39
click at [147, 332] on li "7AC1378" at bounding box center [212, 334] width 305 height 28
type input "*******"
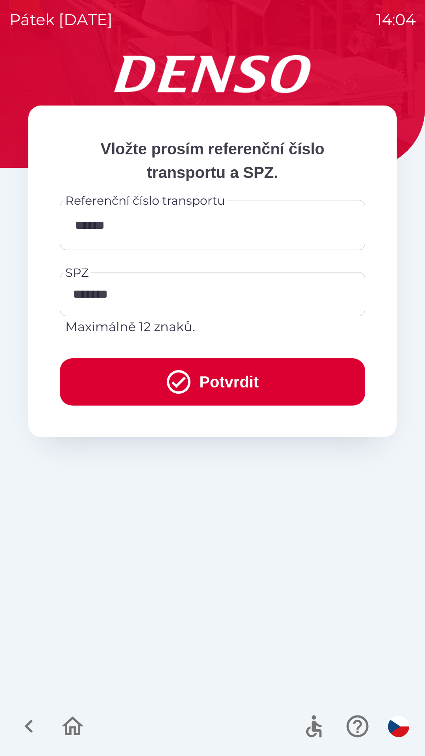
click at [227, 382] on button "Potvrdit" at bounding box center [212, 381] width 305 height 47
